Goal: Information Seeking & Learning: Learn about a topic

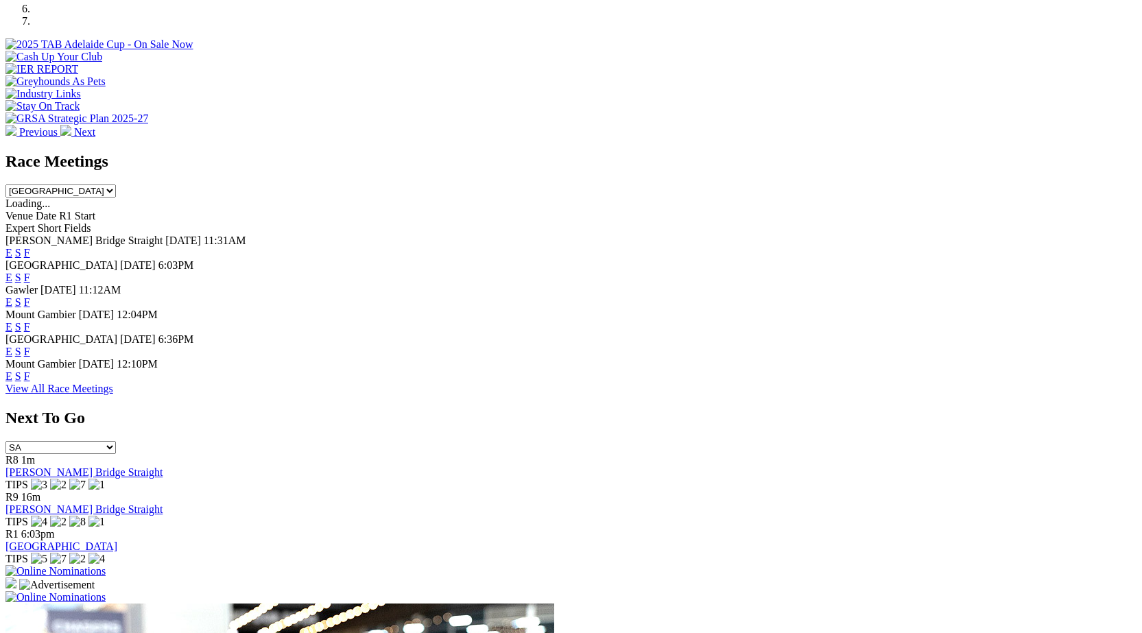
scroll to position [461, 0]
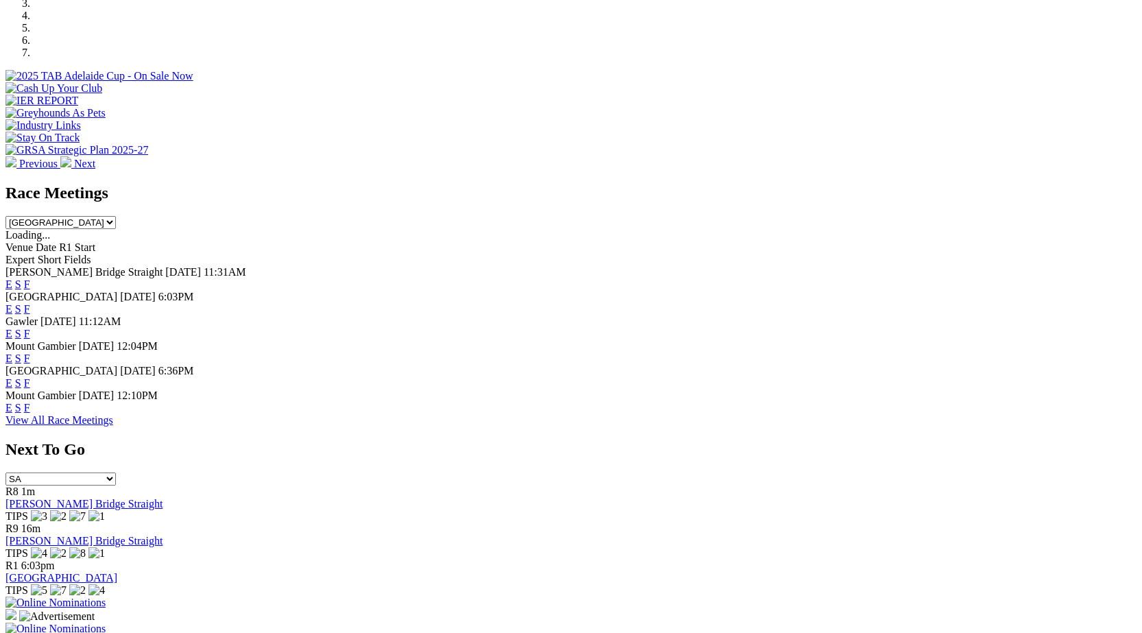
click at [30, 407] on link "F" at bounding box center [27, 408] width 6 height 12
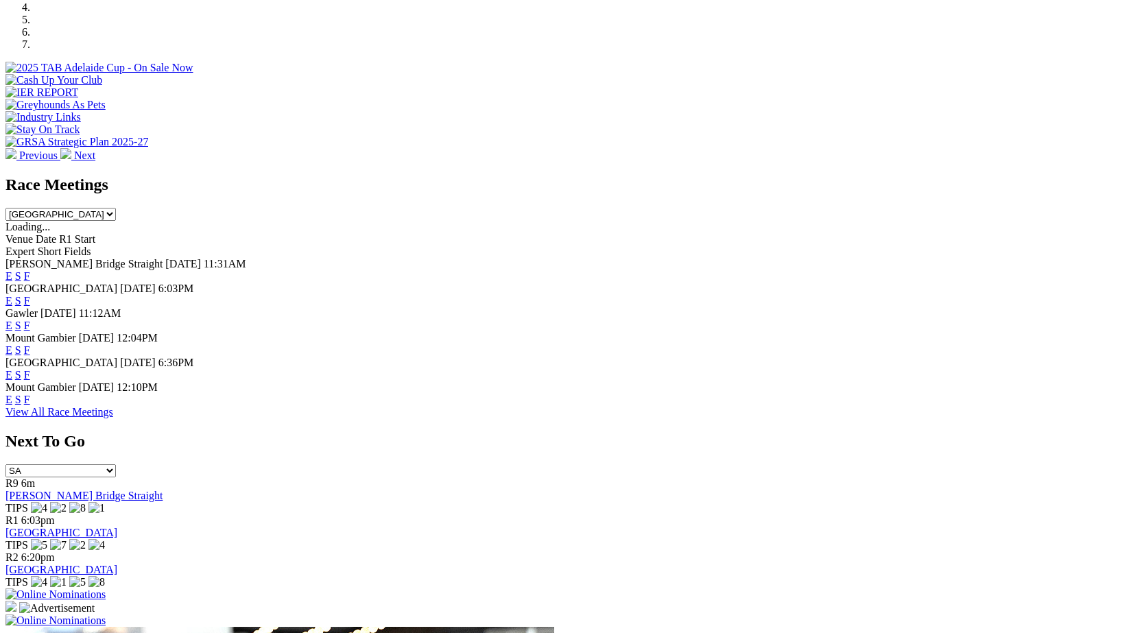
scroll to position [422, 0]
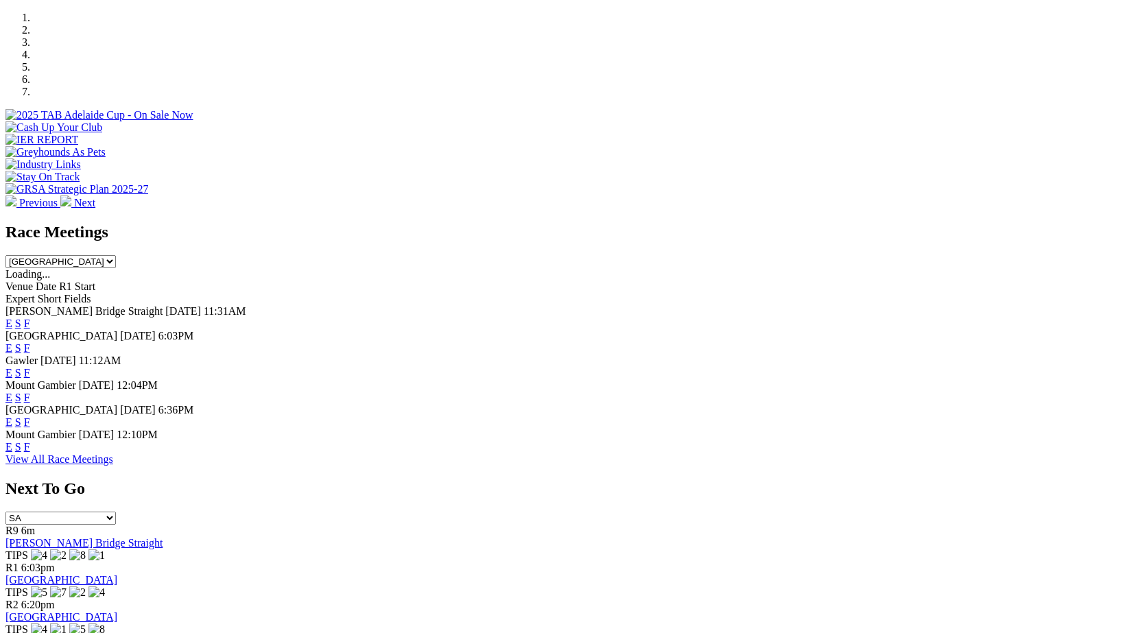
click at [30, 367] on link "F" at bounding box center [27, 373] width 6 height 12
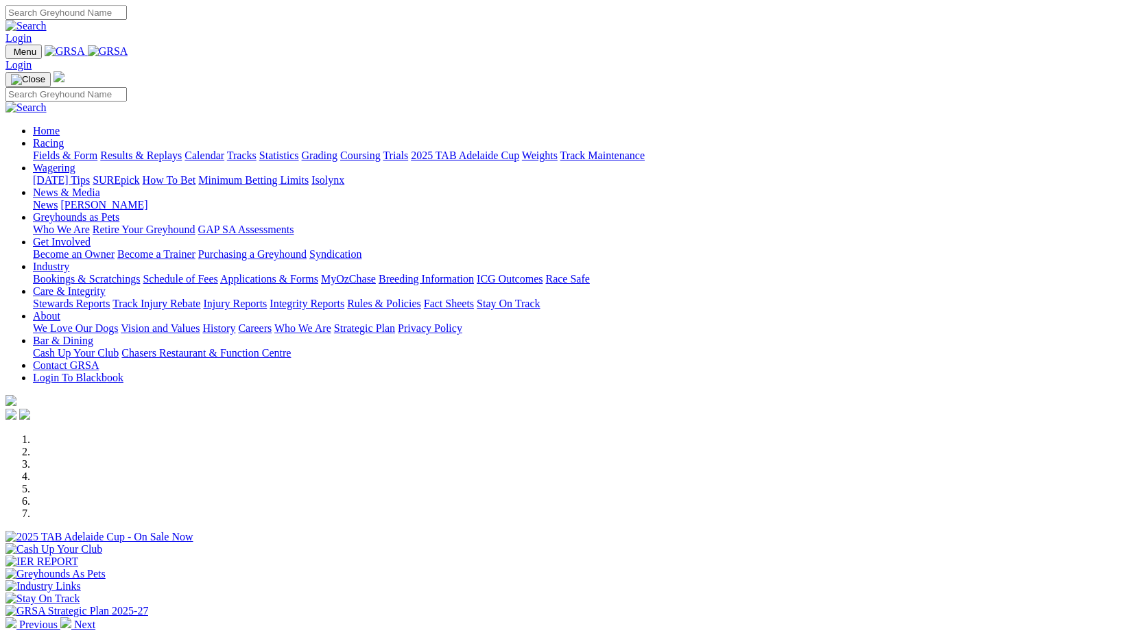
scroll to position [422, 0]
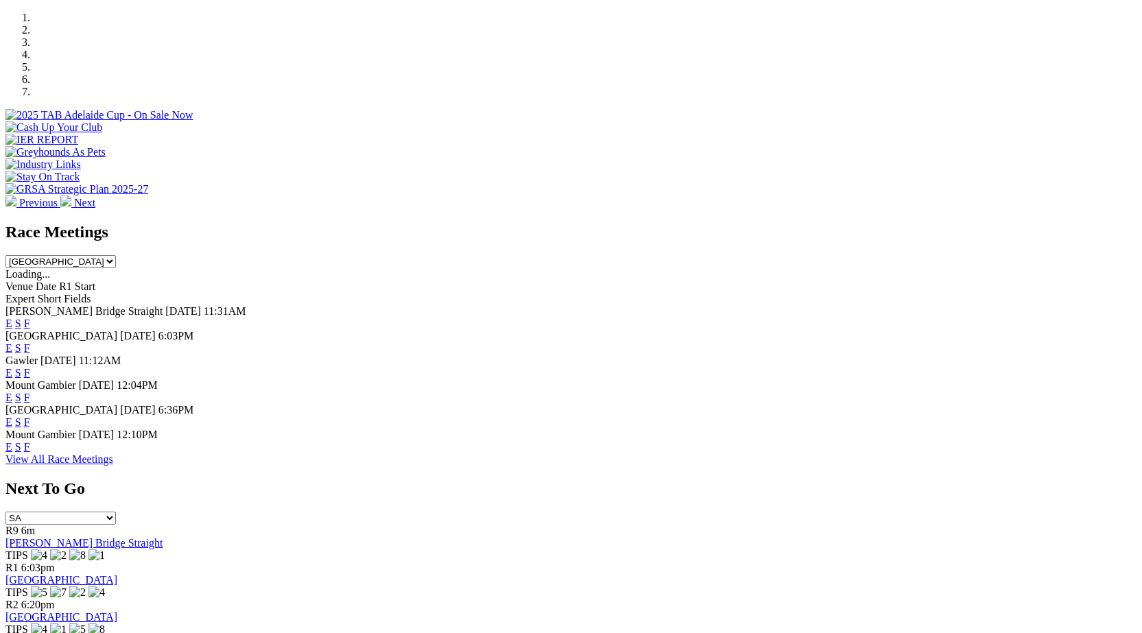
click at [30, 342] on link "F" at bounding box center [27, 348] width 6 height 12
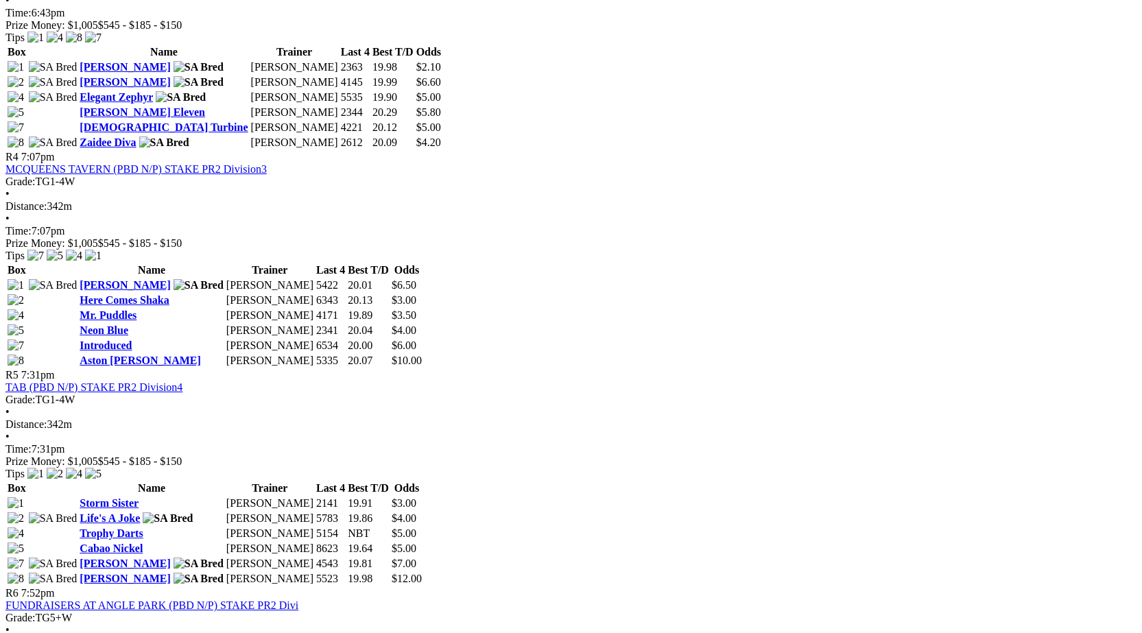
scroll to position [1232, 0]
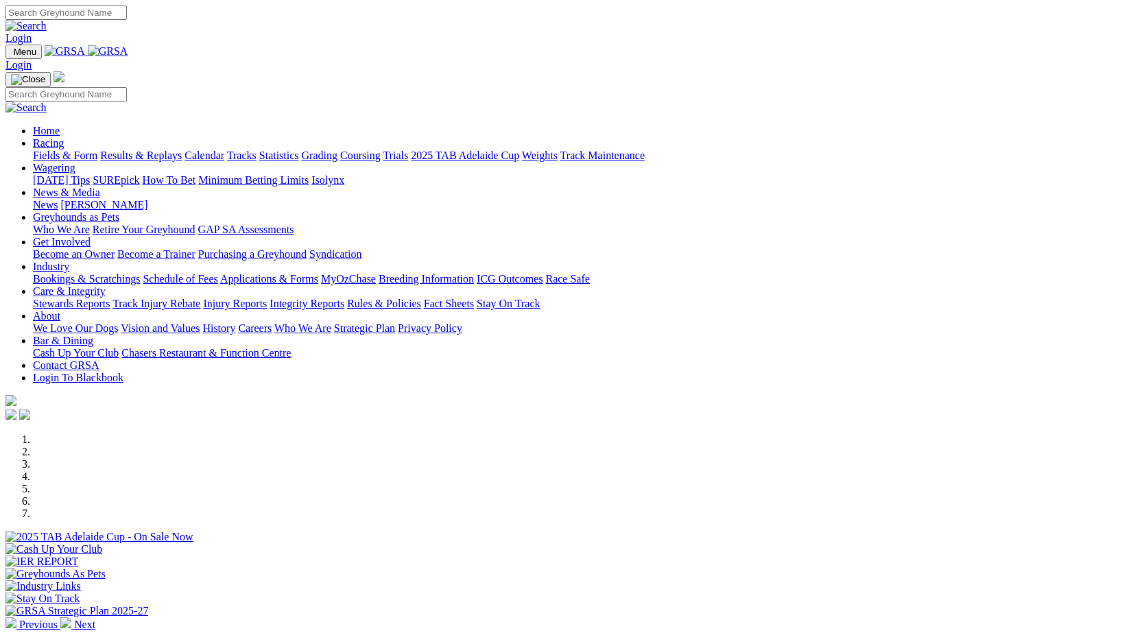
click at [147, 199] on link "[PERSON_NAME]" at bounding box center [103, 205] width 87 height 12
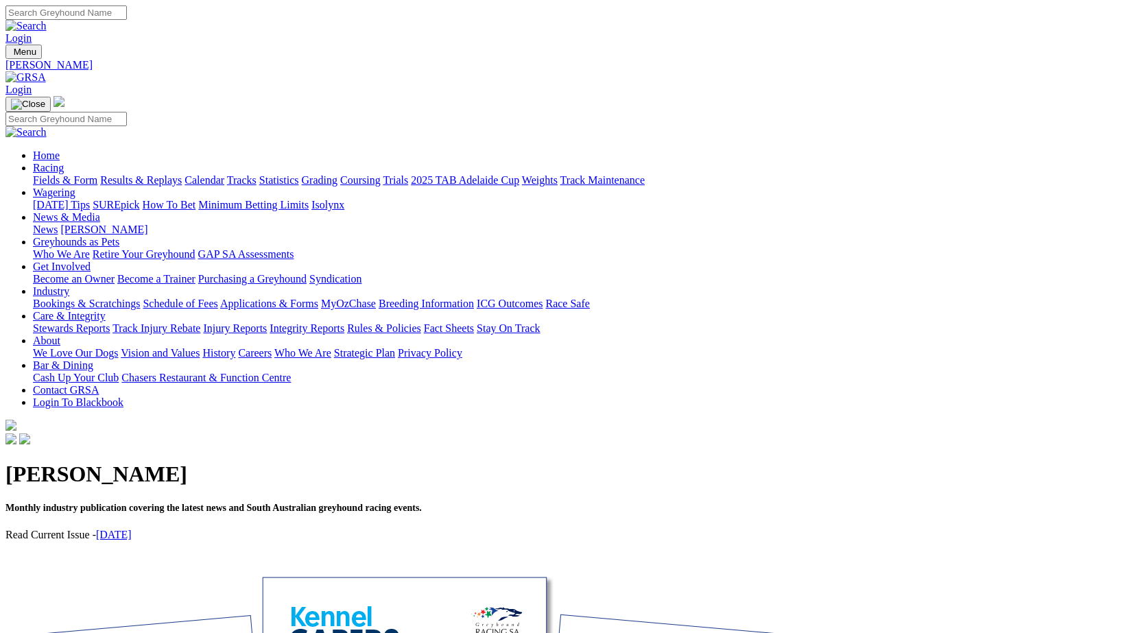
click at [224, 174] on link "Calendar" at bounding box center [205, 180] width 40 height 12
